Goal: Task Accomplishment & Management: Complete application form

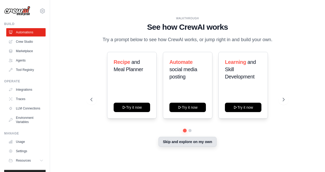
click at [212, 147] on button "Skip and explore on my own" at bounding box center [188, 142] width 58 height 10
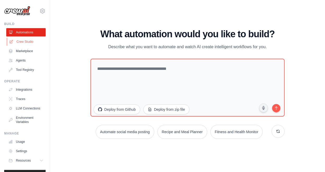
click at [32, 40] on link "Crew Studio" at bounding box center [26, 42] width 39 height 8
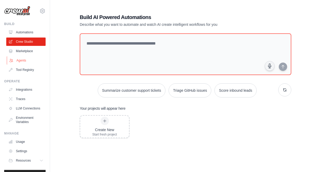
click at [30, 58] on link "Agents" at bounding box center [26, 60] width 39 height 8
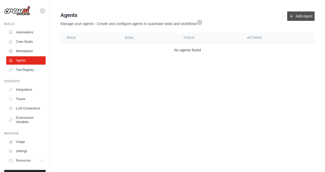
click at [297, 17] on link "Add Agent" at bounding box center [300, 15] width 27 height 9
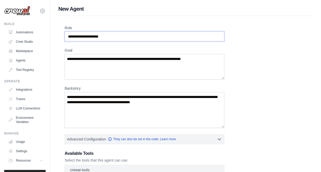
click at [123, 37] on input "Role" at bounding box center [145, 37] width 160 height 10
click at [118, 36] on input "Role" at bounding box center [145, 37] width 160 height 10
click at [117, 36] on input "Role" at bounding box center [145, 37] width 160 height 10
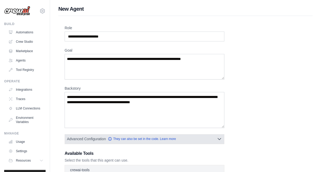
click at [221, 140] on icon "button" at bounding box center [219, 138] width 5 height 5
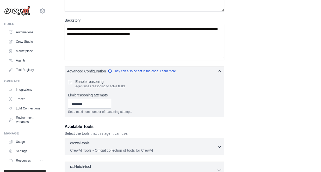
scroll to position [87, 0]
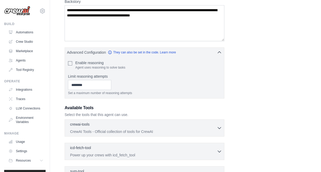
click at [264, 84] on div "Role Goal [GEOGRAPHIC_DATA] Advanced Configuration They can also be set in the …" at bounding box center [186, 86] width 242 height 296
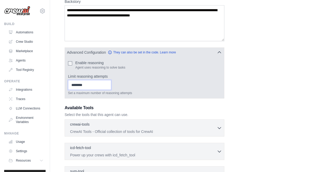
type input "*"
click at [111, 85] on input "*" at bounding box center [89, 85] width 43 height 10
click at [111, 86] on input "*" at bounding box center [89, 85] width 43 height 10
click at [151, 88] on div "Set a maximum number of reasoning attempts" at bounding box center [144, 87] width 153 height 15
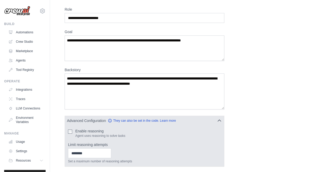
scroll to position [0, 0]
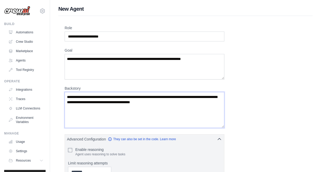
click at [131, 97] on textarea "Backstory" at bounding box center [145, 110] width 160 height 36
click at [95, 60] on textarea "Goal" at bounding box center [145, 67] width 160 height 26
click at [117, 38] on input "Role" at bounding box center [145, 37] width 160 height 10
type input "*"
type input "********"
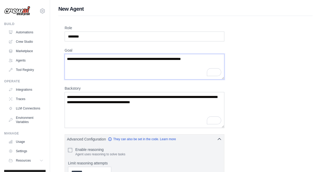
click at [143, 63] on textarea "Goal" at bounding box center [145, 67] width 160 height 26
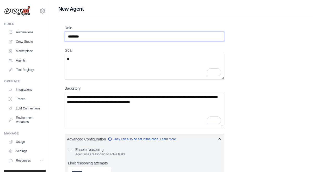
click at [66, 37] on input "********" at bounding box center [145, 37] width 160 height 10
click at [158, 60] on textarea "*" at bounding box center [145, 67] width 160 height 26
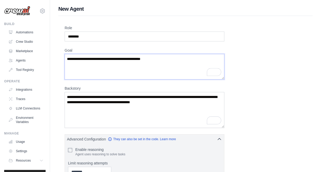
type textarea "**********"
click at [156, 109] on textarea "Backstory" at bounding box center [145, 110] width 160 height 36
click at [144, 102] on textarea "Backstory" at bounding box center [145, 110] width 160 height 36
click at [67, 34] on input "********" at bounding box center [145, 37] width 160 height 10
type input "**********"
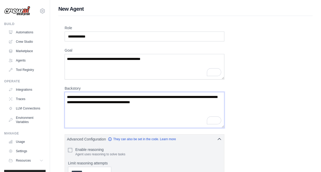
click at [166, 106] on textarea "Backstory" at bounding box center [145, 110] width 160 height 36
click at [172, 97] on textarea "**********" at bounding box center [145, 110] width 160 height 36
click at [122, 97] on textarea "**********" at bounding box center [145, 110] width 160 height 36
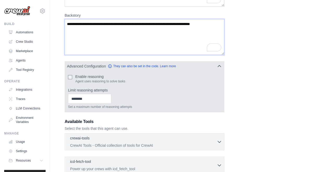
scroll to position [87, 0]
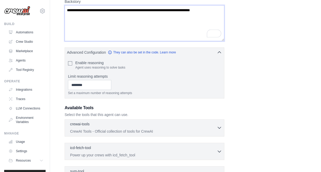
type textarea "**********"
click at [166, 125] on div "crewai-tools 0 selected" at bounding box center [143, 125] width 147 height 6
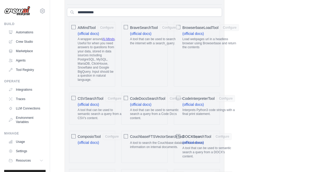
scroll to position [139, 0]
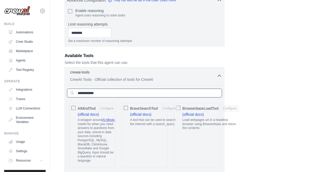
click at [105, 94] on input "text" at bounding box center [144, 93] width 155 height 9
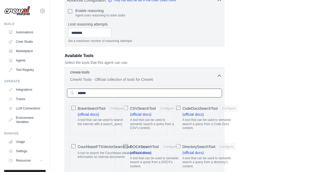
type input "******"
click at [196, 145] on span "DirectorySearchTool" at bounding box center [199, 146] width 33 height 5
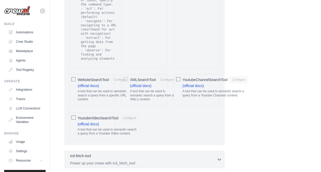
scroll to position [748, 0]
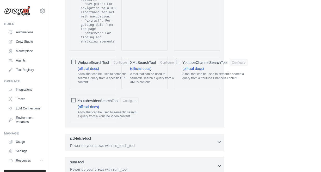
click at [161, 136] on div "icd-fetch-tool 0 selected Power up your crews with icd_fetch_tool" at bounding box center [143, 142] width 147 height 13
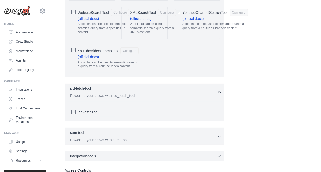
scroll to position [817, 0]
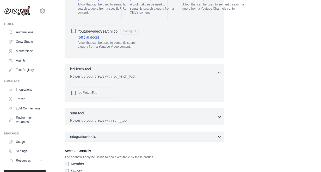
click at [81, 90] on span "IcdFetchTool" at bounding box center [88, 92] width 21 height 5
click at [104, 118] on p "Power up your crews with sum_tool" at bounding box center [143, 120] width 147 height 5
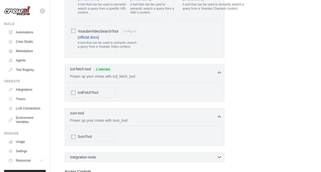
click at [84, 134] on span "SumTool" at bounding box center [85, 136] width 14 height 5
click at [108, 154] on div "integration-tools 0 selected" at bounding box center [146, 156] width 152 height 5
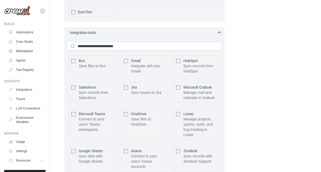
scroll to position [922, 0]
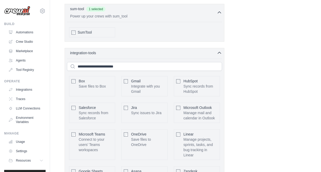
click at [138, 79] on span "Gmail" at bounding box center [136, 81] width 10 height 4
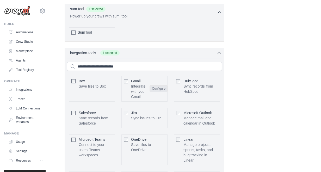
click at [158, 85] on button "Configure" at bounding box center [159, 88] width 18 height 7
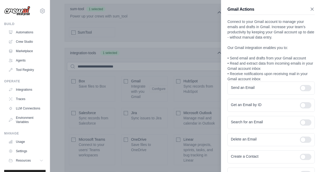
click at [311, 8] on icon "button" at bounding box center [312, 9] width 5 height 5
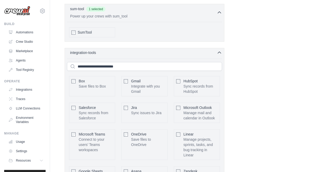
click at [143, 50] on div "integration-tools 0 selected" at bounding box center [146, 52] width 152 height 5
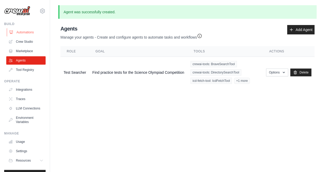
click at [25, 30] on link "Automations" at bounding box center [26, 32] width 39 height 8
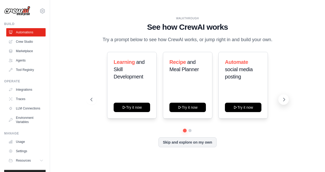
click at [283, 105] on button at bounding box center [284, 99] width 10 height 10
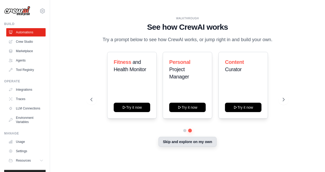
click at [185, 146] on button "Skip and explore on my own" at bounding box center [188, 142] width 58 height 10
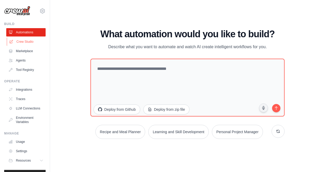
click at [29, 44] on link "Crew Studio" at bounding box center [26, 42] width 39 height 8
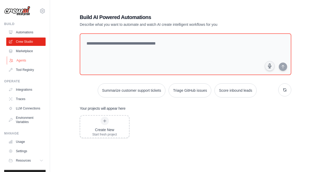
click at [28, 59] on link "Agents" at bounding box center [26, 60] width 39 height 8
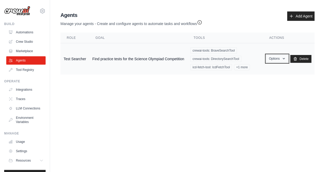
click at [269, 62] on button "Options" at bounding box center [277, 59] width 22 height 8
click at [269, 72] on link "Show" at bounding box center [270, 70] width 38 height 9
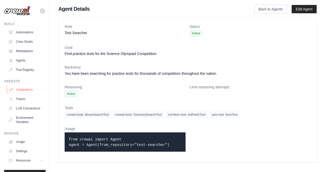
click at [22, 88] on link "Integrations" at bounding box center [26, 90] width 39 height 8
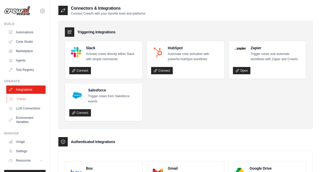
click at [17, 98] on link "Traces" at bounding box center [26, 99] width 39 height 8
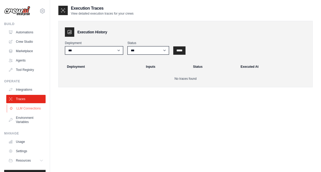
click at [16, 106] on link "LLM Connections" at bounding box center [26, 108] width 39 height 8
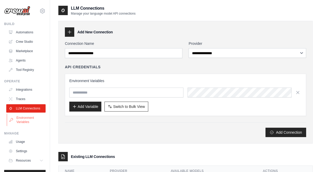
click at [25, 121] on link "Environment Variables" at bounding box center [26, 120] width 39 height 13
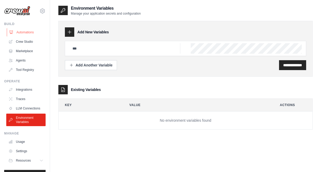
click at [19, 34] on link "Automations" at bounding box center [26, 32] width 39 height 8
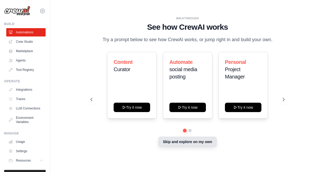
click at [176, 147] on button "Skip and explore on my own" at bounding box center [188, 142] width 58 height 10
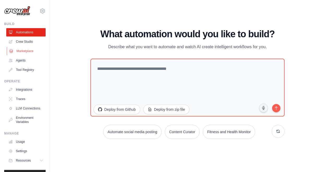
click at [26, 50] on link "Marketplace" at bounding box center [26, 51] width 39 height 8
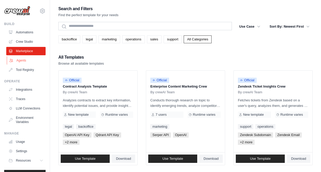
click at [31, 64] on link "Agents" at bounding box center [26, 60] width 39 height 8
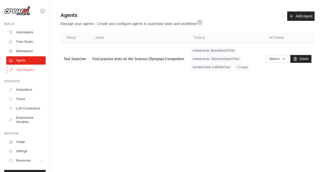
click at [34, 73] on link "Tool Registry" at bounding box center [26, 70] width 39 height 8
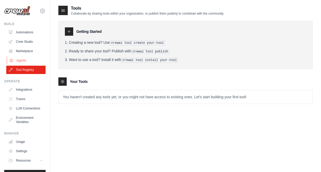
click at [29, 62] on link "Agents" at bounding box center [26, 60] width 39 height 8
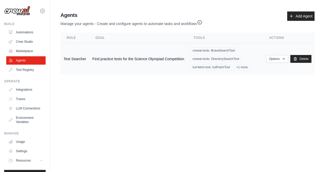
click at [120, 66] on td "Find practice tests for the Science Olympiad Competition" at bounding box center [138, 59] width 98 height 32
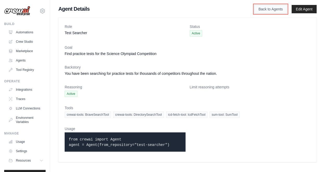
click at [281, 10] on link "Back to Agents" at bounding box center [270, 9] width 33 height 9
